Goal: Check status

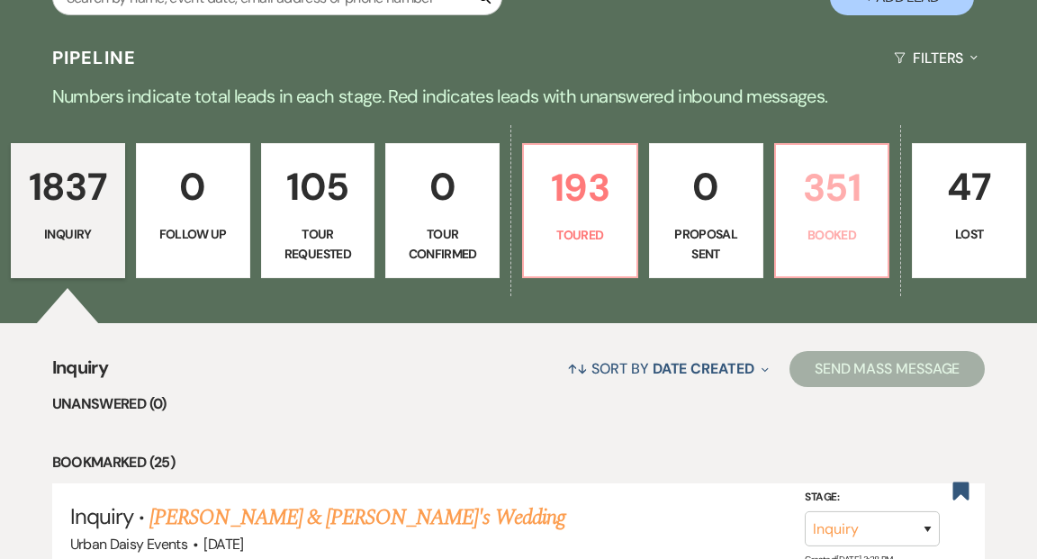
click at [850, 176] on link "351 Booked" at bounding box center [832, 210] width 116 height 135
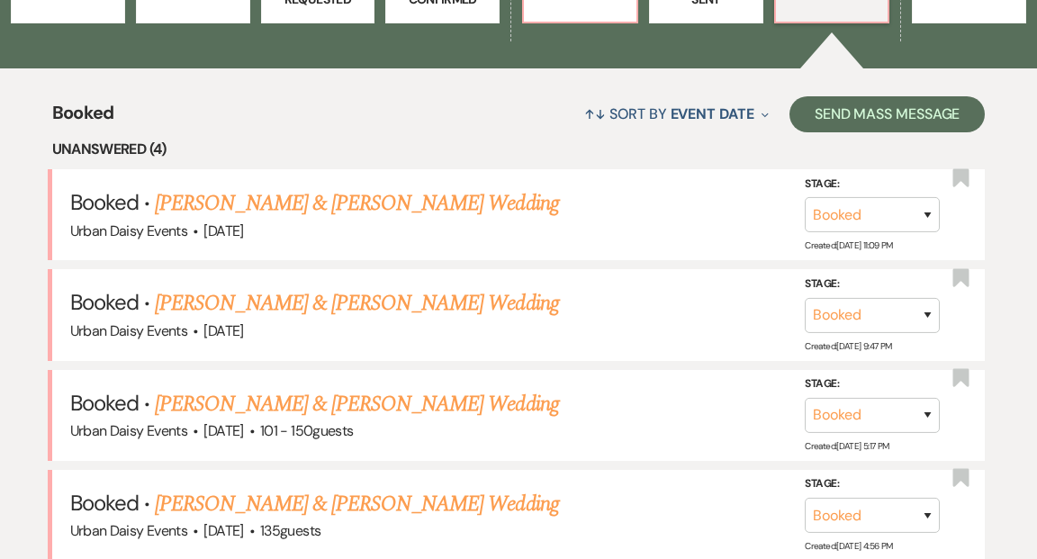
scroll to position [652, 0]
